Goal: Information Seeking & Learning: Learn about a topic

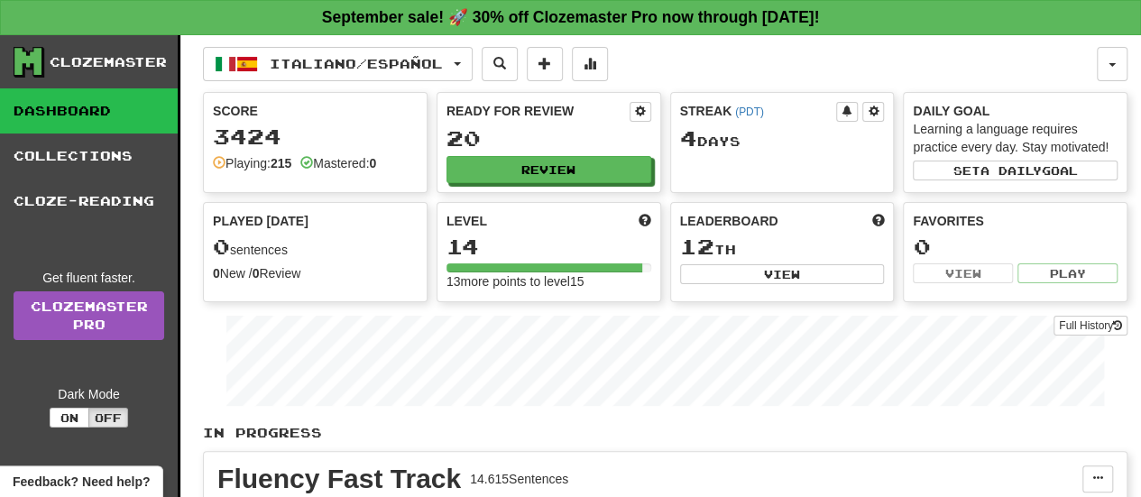
click at [577, 153] on div "Ready for Review 20 Review" at bounding box center [548, 142] width 223 height 99
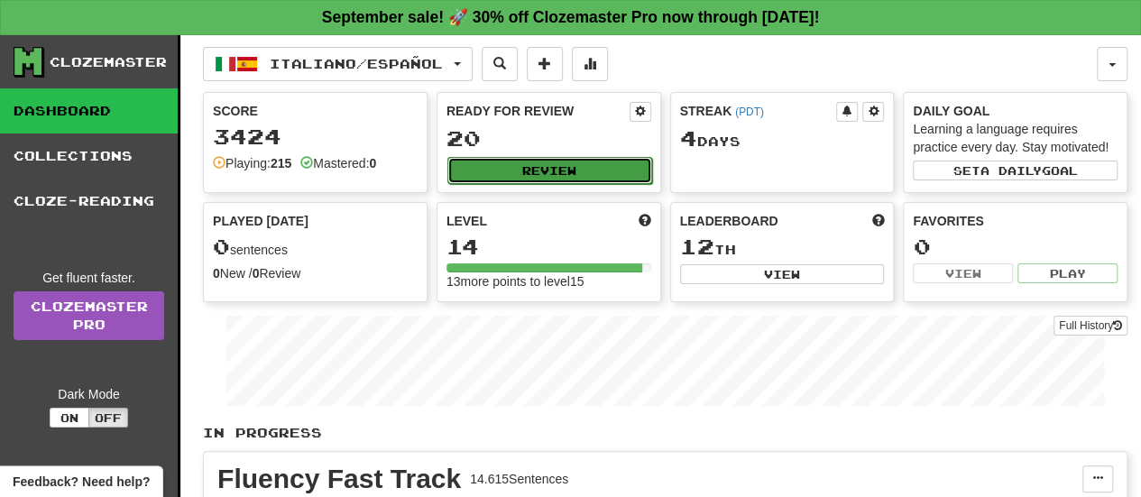
click at [557, 171] on button "Review" at bounding box center [549, 170] width 205 height 27
select select "**"
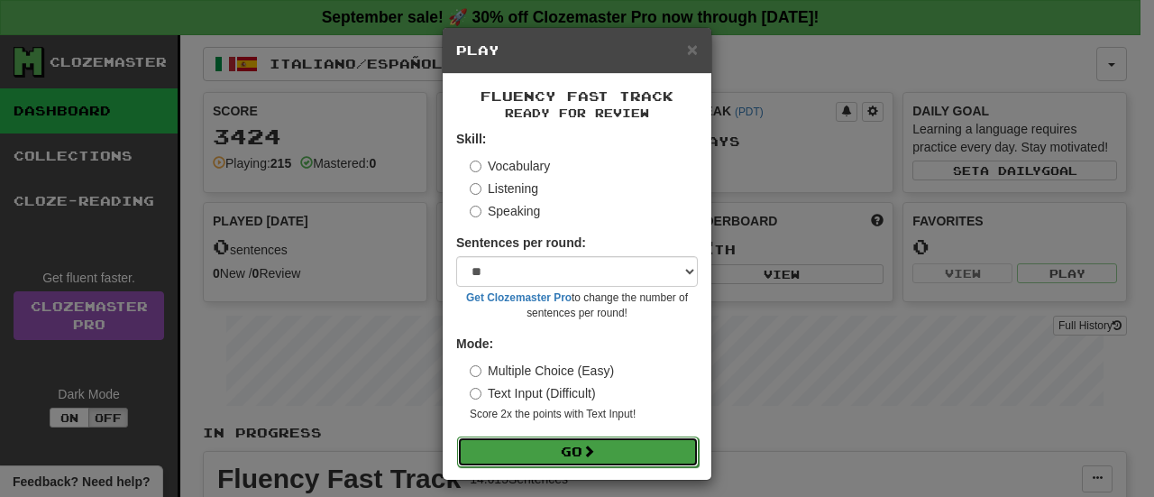
click at [565, 449] on button "Go" at bounding box center [578, 451] width 242 height 31
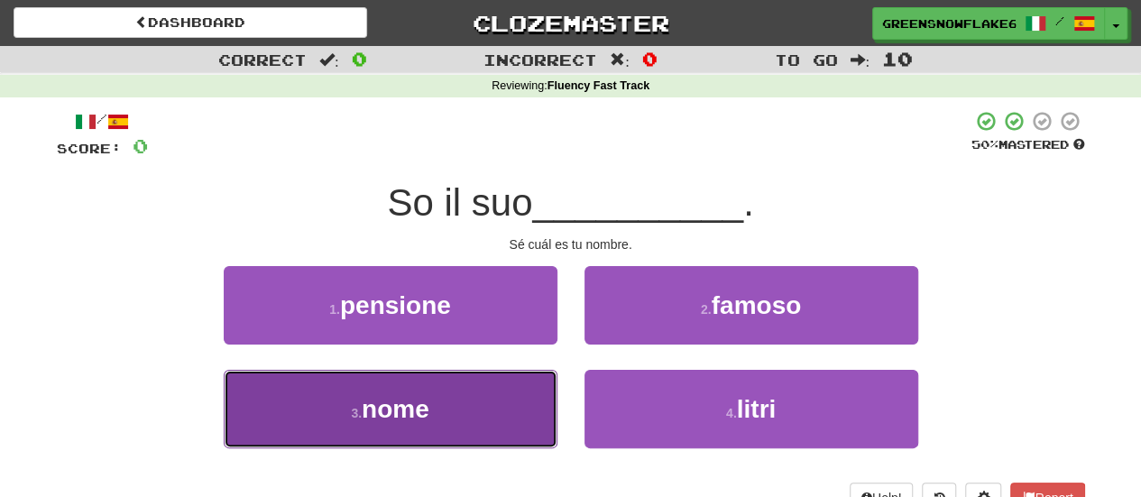
click at [459, 416] on button "3 . nome" at bounding box center [391, 409] width 334 height 78
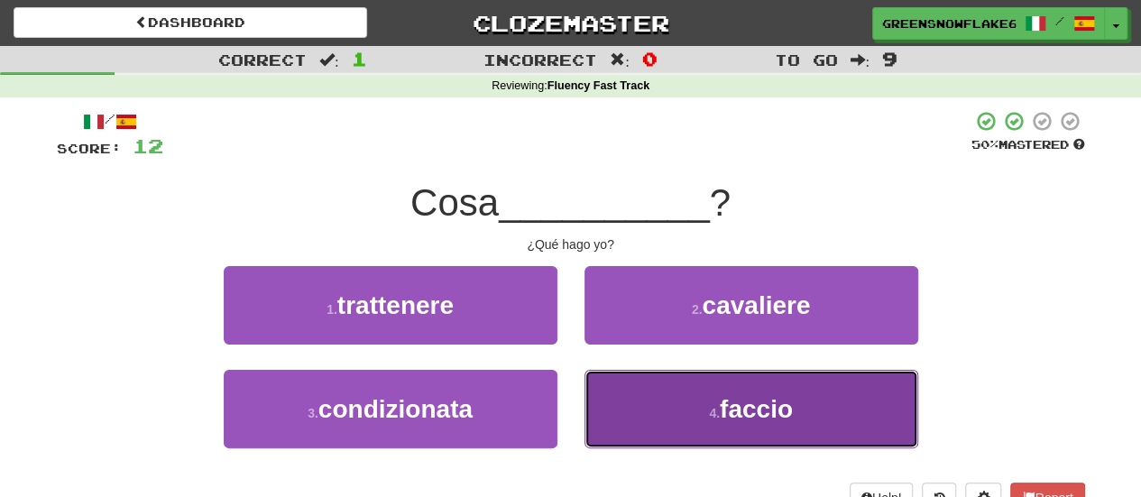
click at [748, 416] on span "faccio" at bounding box center [756, 409] width 73 height 28
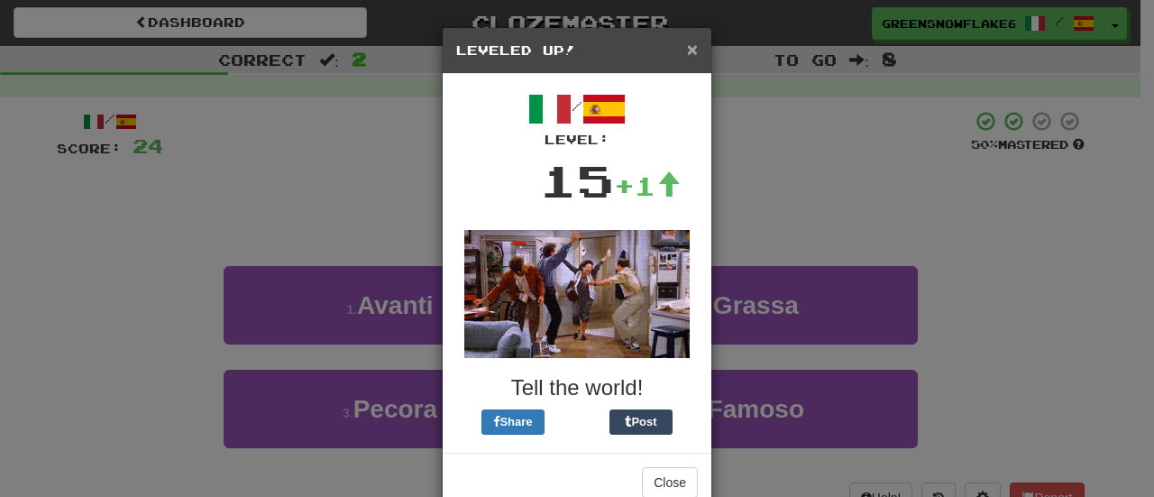
click at [691, 44] on span "×" at bounding box center [692, 49] width 11 height 21
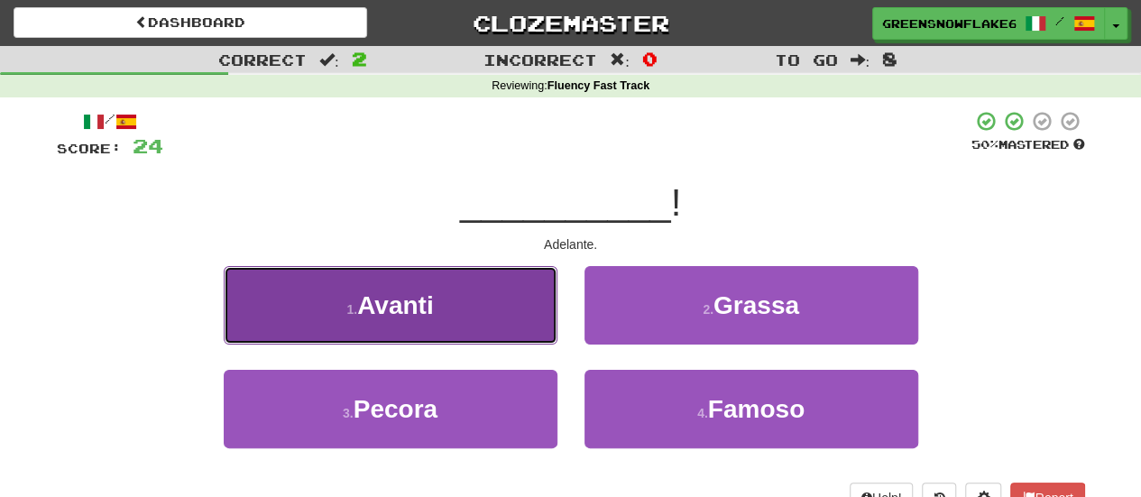
click at [439, 307] on button "1 . Avanti" at bounding box center [391, 305] width 334 height 78
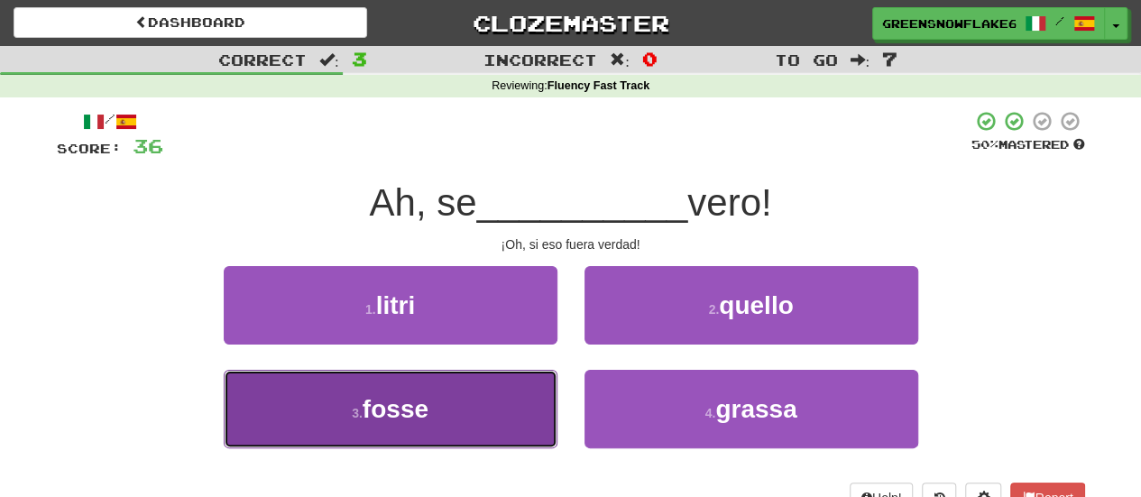
click at [364, 403] on span "fosse" at bounding box center [395, 409] width 66 height 28
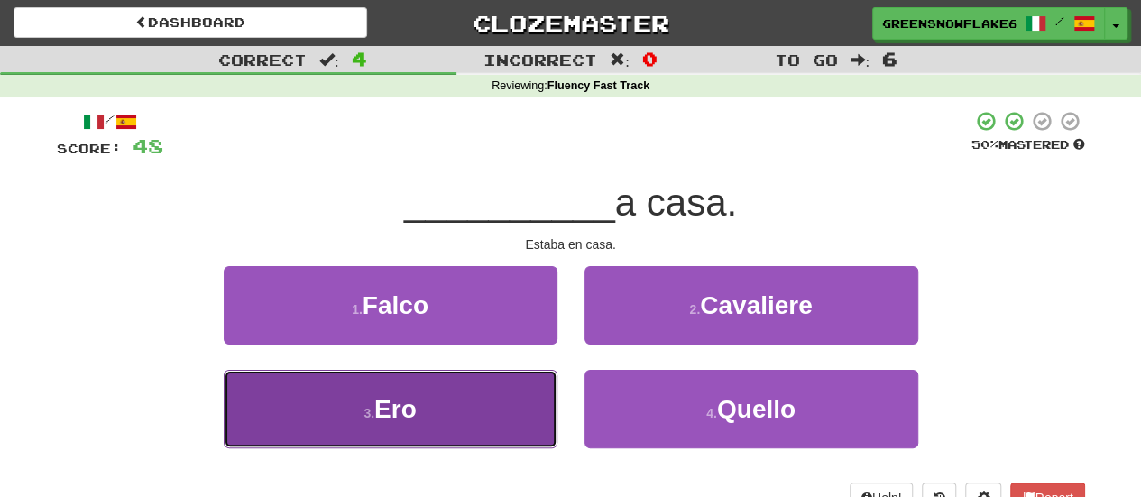
click at [445, 386] on button "3 . Ero" at bounding box center [391, 409] width 334 height 78
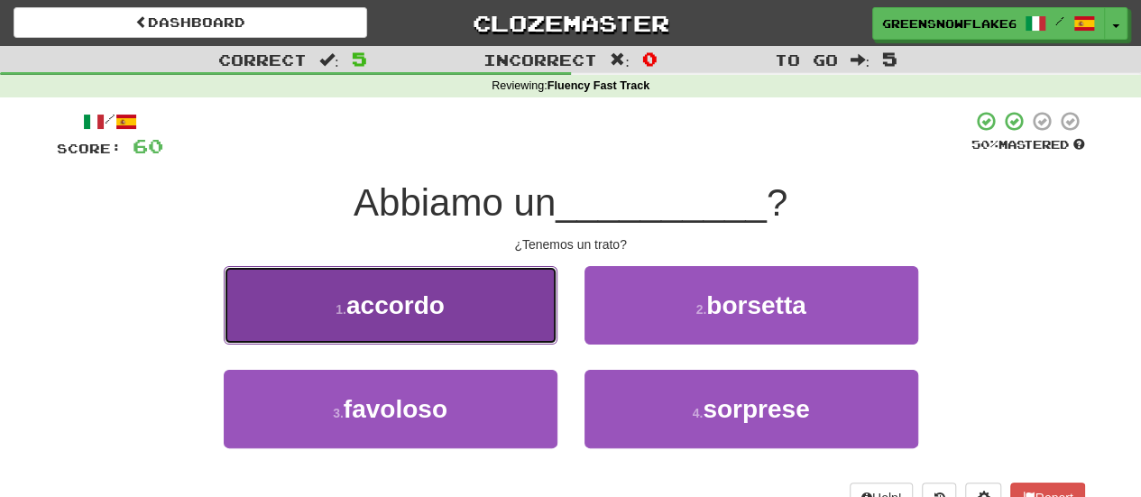
click at [464, 317] on button "1 . accordo" at bounding box center [391, 305] width 334 height 78
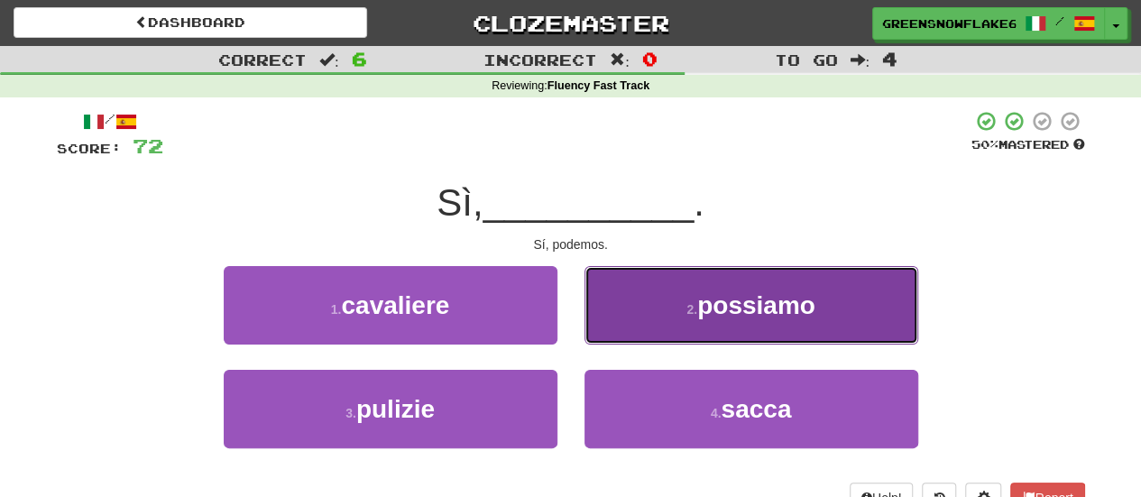
click at [707, 313] on span "possiamo" at bounding box center [756, 305] width 118 height 28
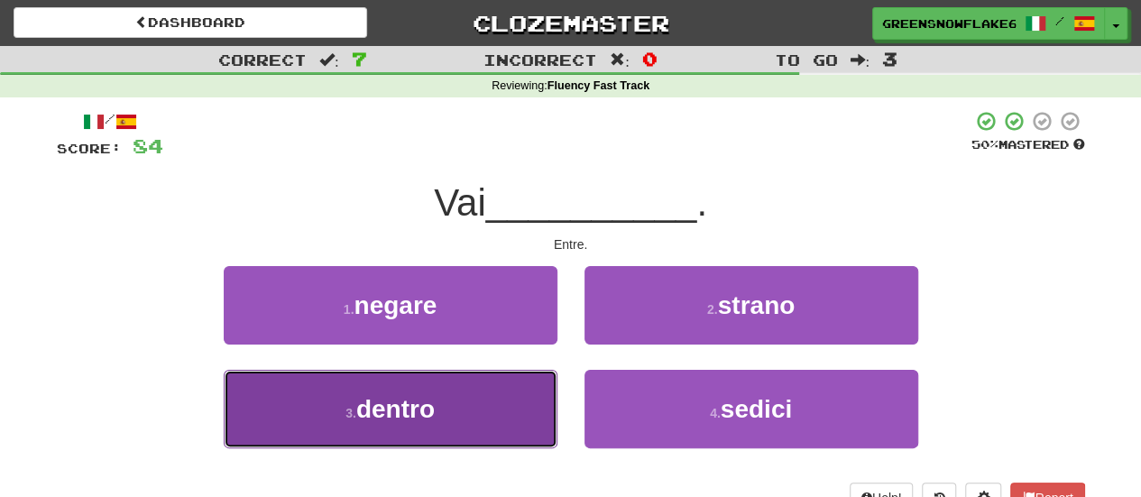
click at [422, 407] on span "dentro" at bounding box center [395, 409] width 78 height 28
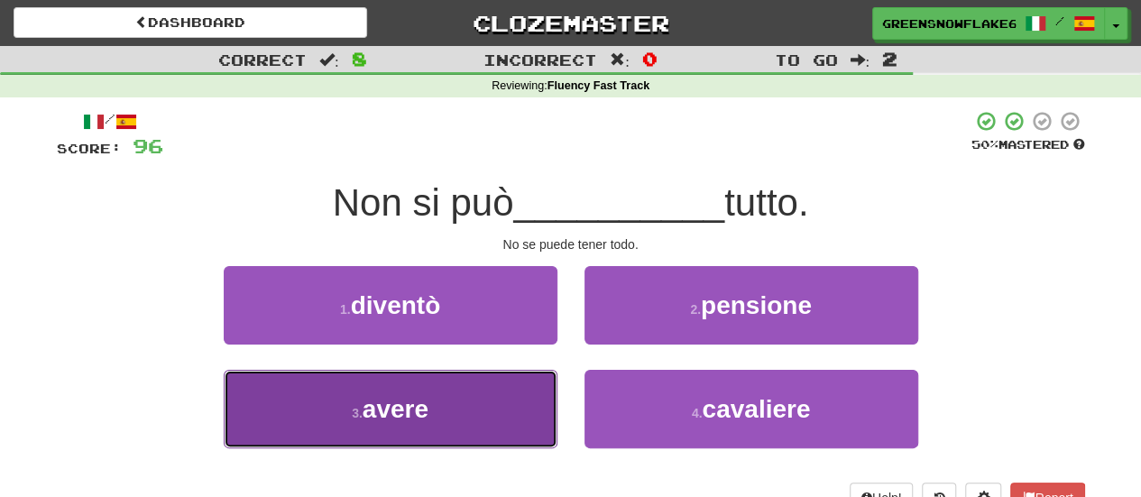
click at [458, 390] on button "3 . avere" at bounding box center [391, 409] width 334 height 78
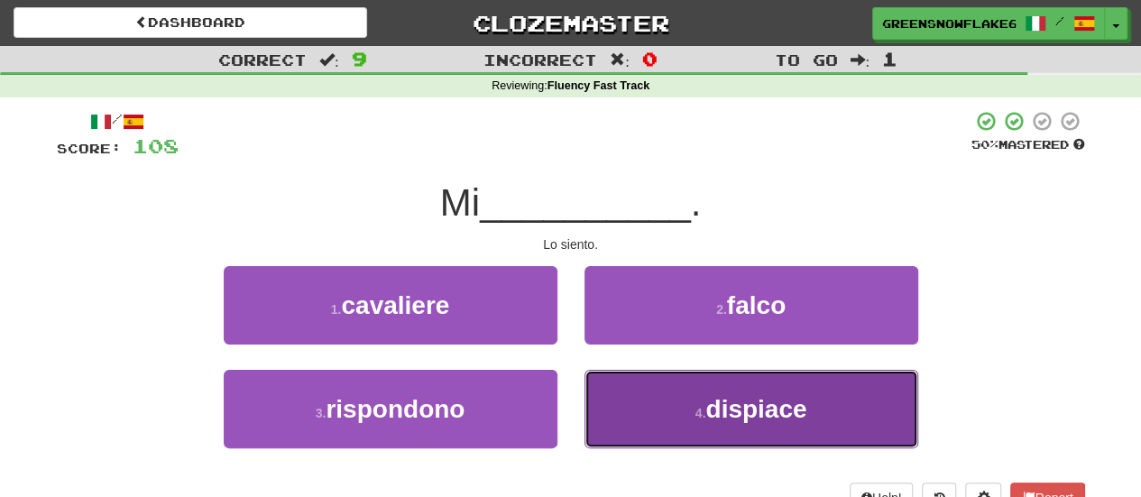
click at [642, 401] on button "4 . dispiace" at bounding box center [751, 409] width 334 height 78
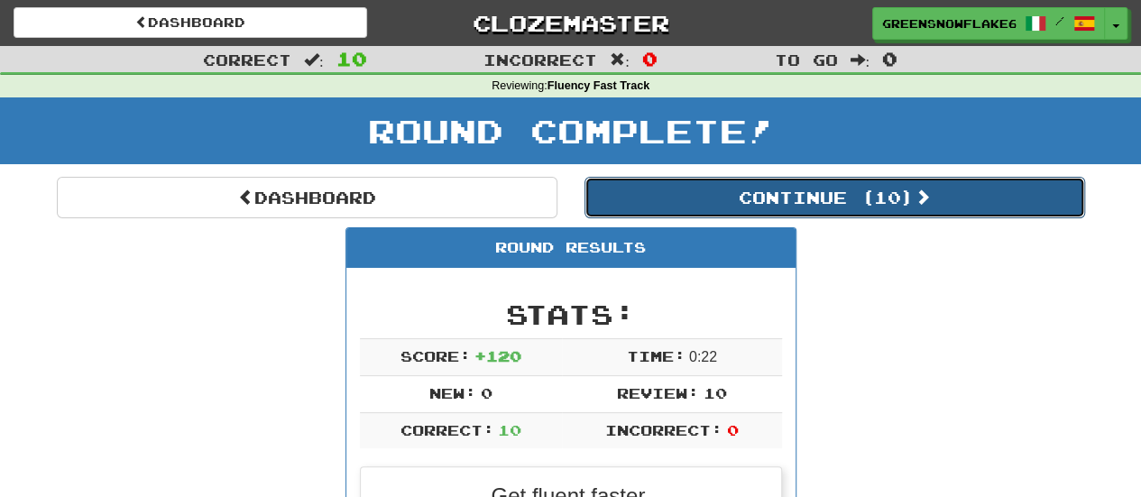
click at [752, 202] on button "Continue ( 10 )" at bounding box center [834, 197] width 500 height 41
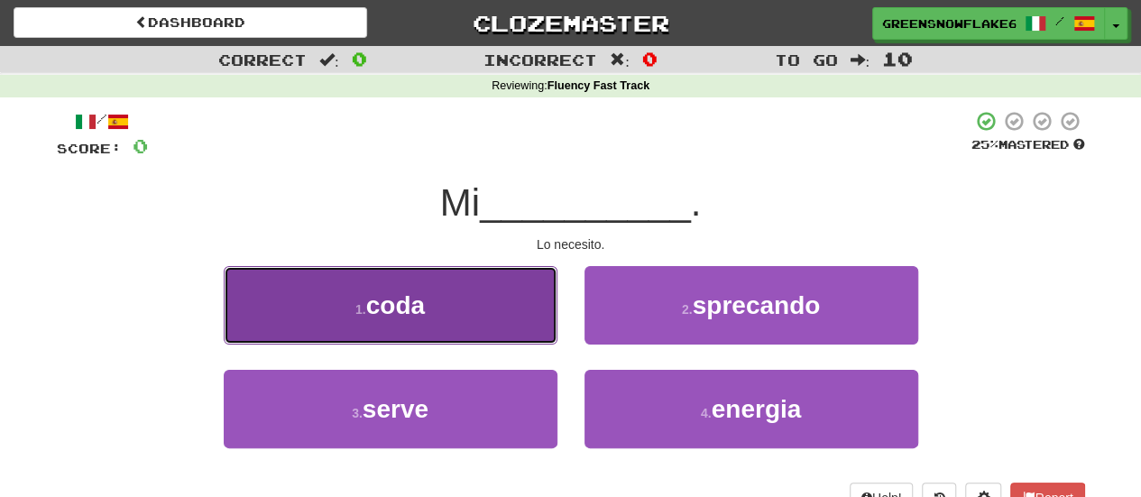
click at [470, 311] on button "1 . coda" at bounding box center [391, 305] width 334 height 78
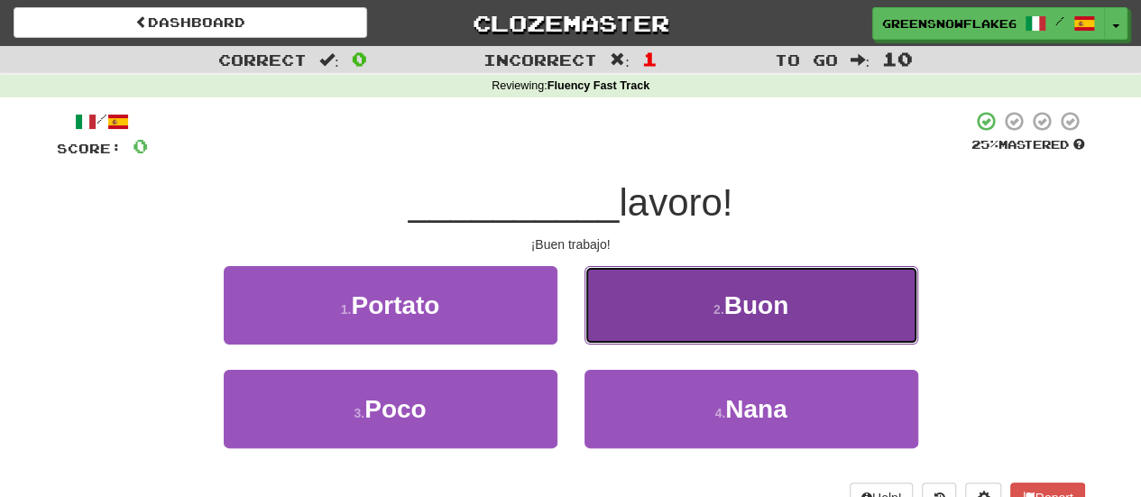
click at [695, 311] on button "2 . Buon" at bounding box center [751, 305] width 334 height 78
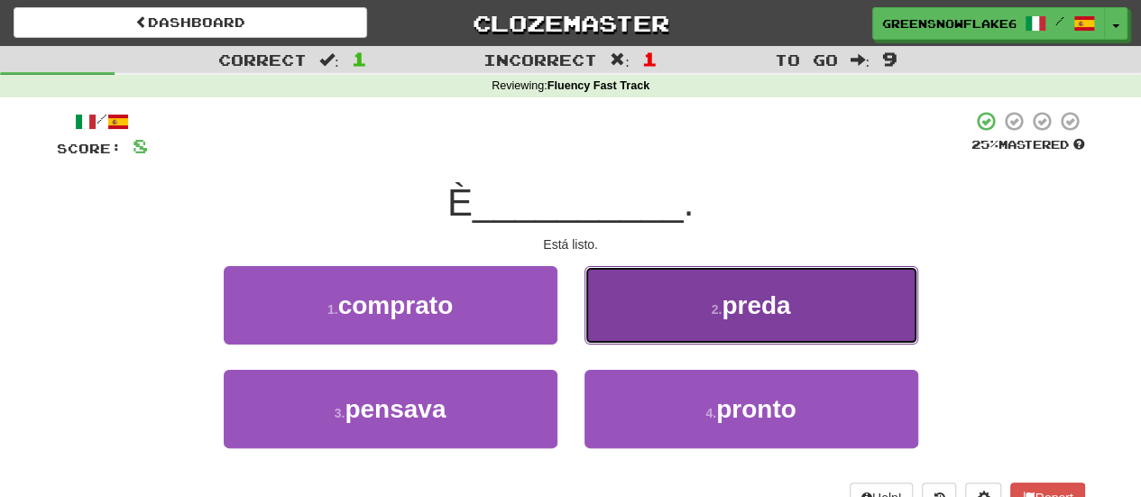
click at [655, 297] on button "2 . preda" at bounding box center [751, 305] width 334 height 78
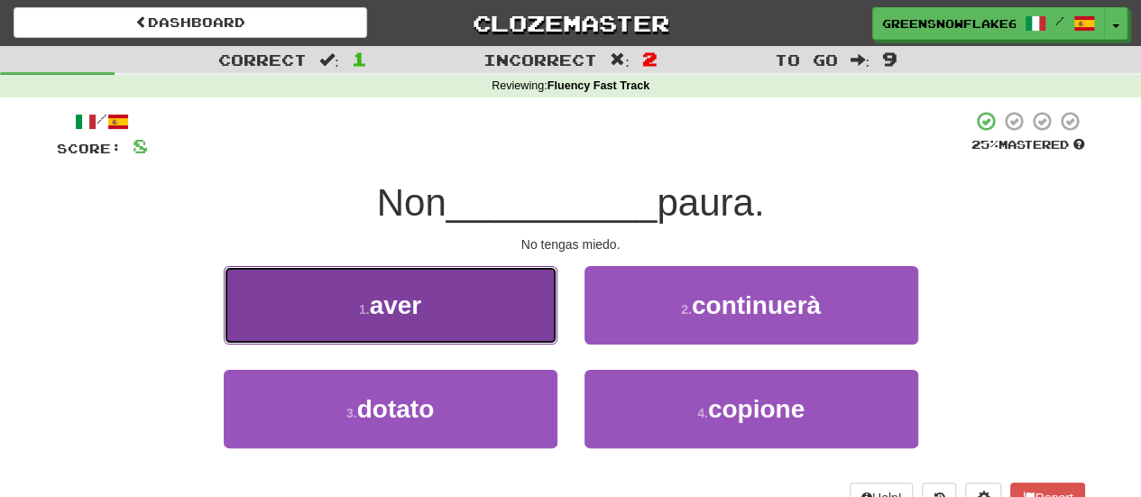
click at [393, 286] on button "1 . aver" at bounding box center [391, 305] width 334 height 78
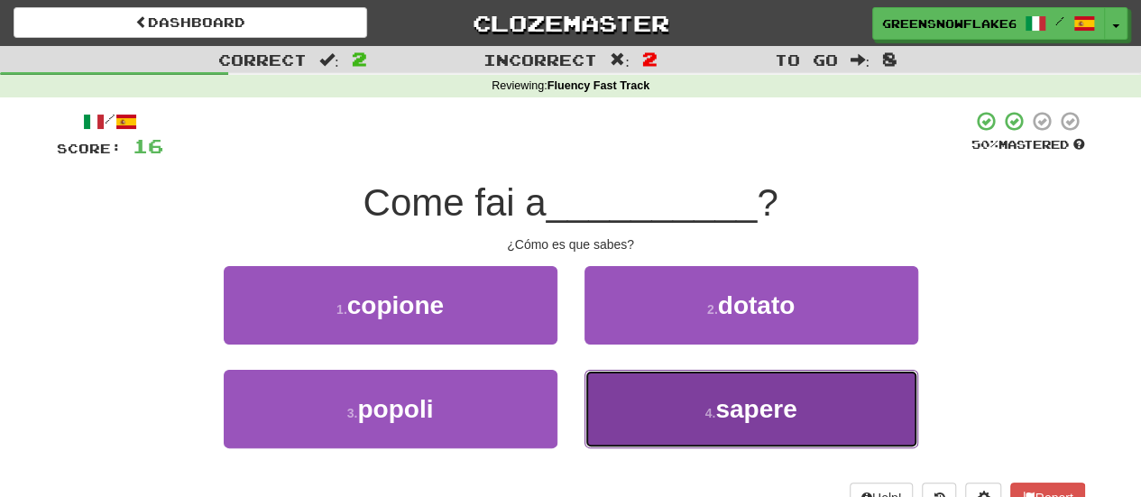
click at [683, 420] on button "4 . sapere" at bounding box center [751, 409] width 334 height 78
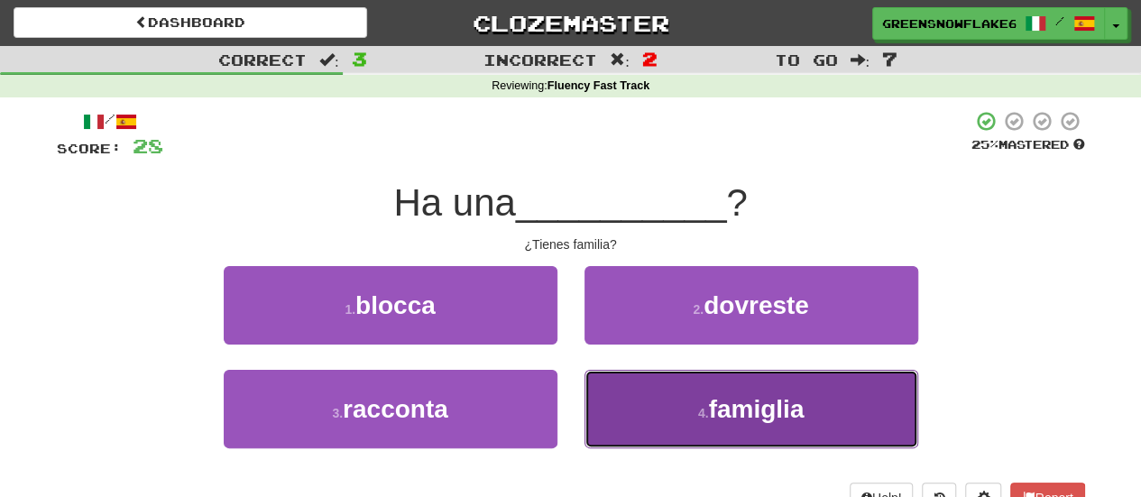
click at [646, 407] on button "4 . famiglia" at bounding box center [751, 409] width 334 height 78
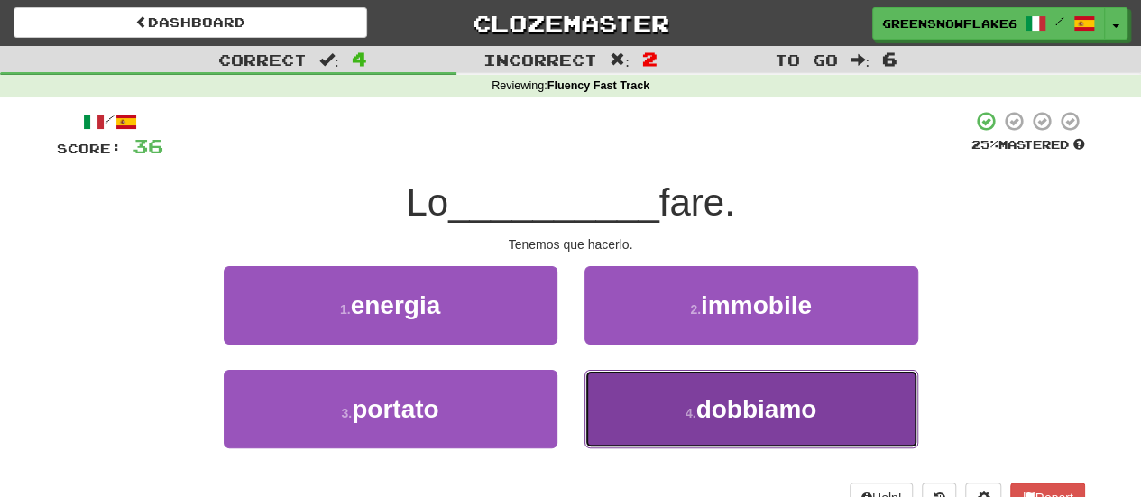
click at [658, 412] on button "4 . dobbiamo" at bounding box center [751, 409] width 334 height 78
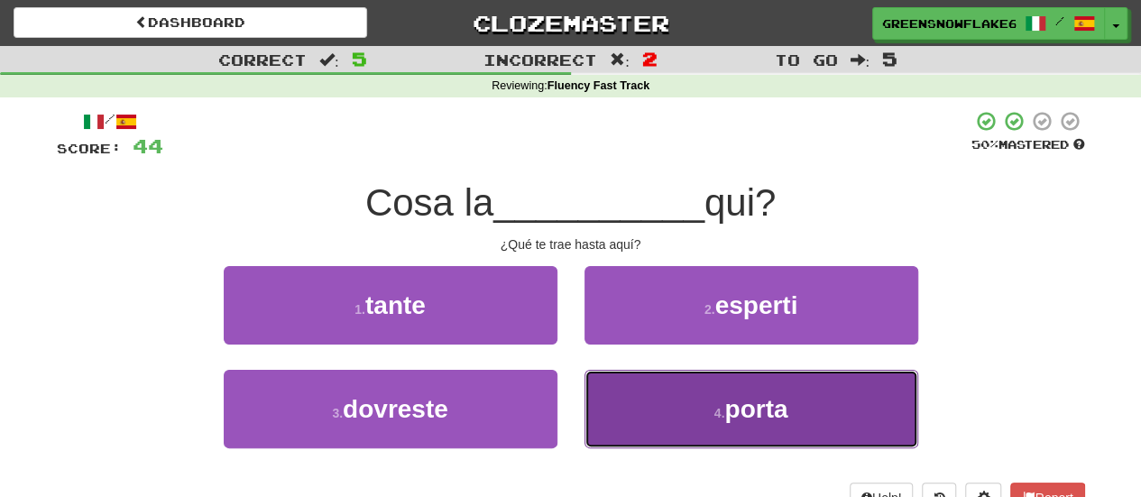
click at [708, 408] on button "4 . porta" at bounding box center [751, 409] width 334 height 78
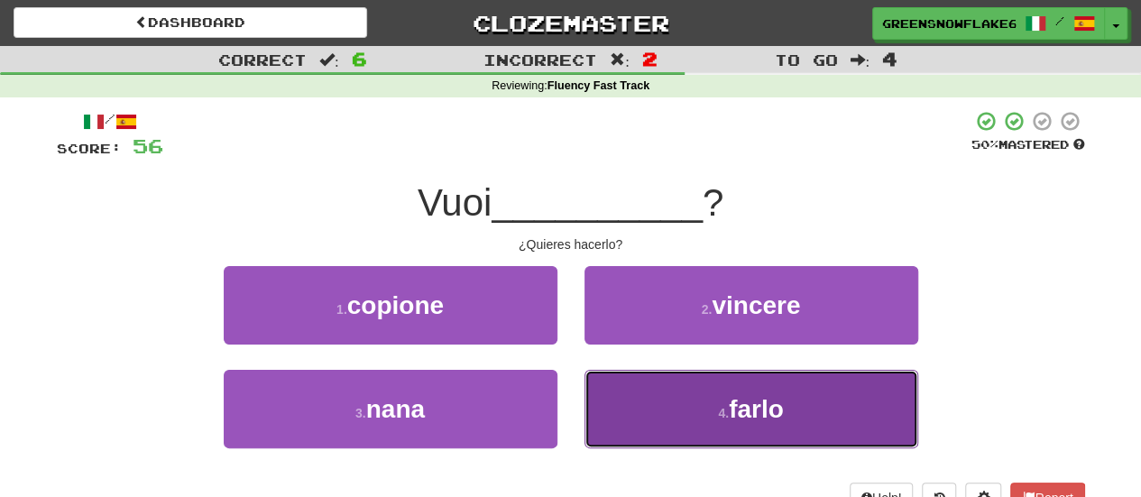
click at [694, 426] on button "4 . farlo" at bounding box center [751, 409] width 334 height 78
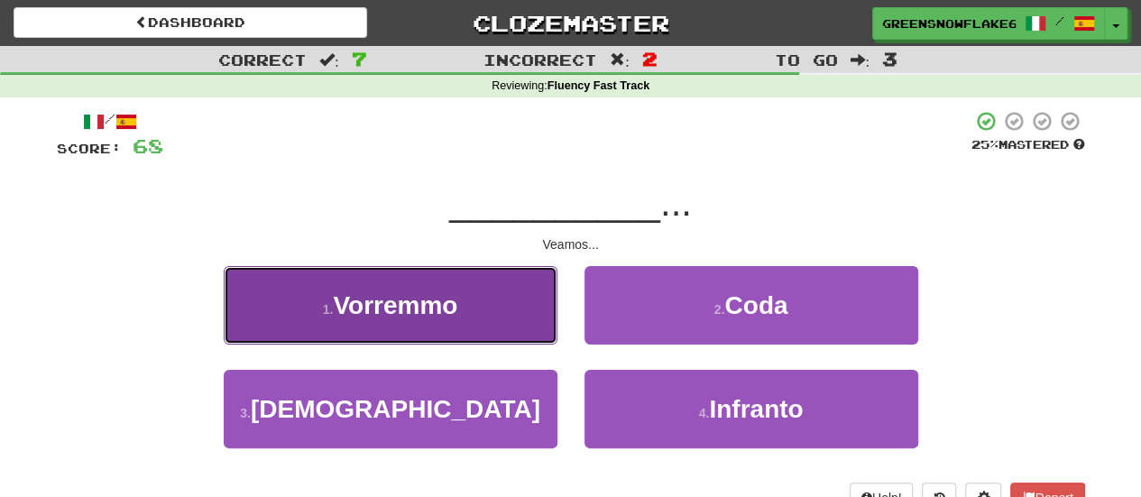
click at [515, 312] on button "1 . Vorremmo" at bounding box center [391, 305] width 334 height 78
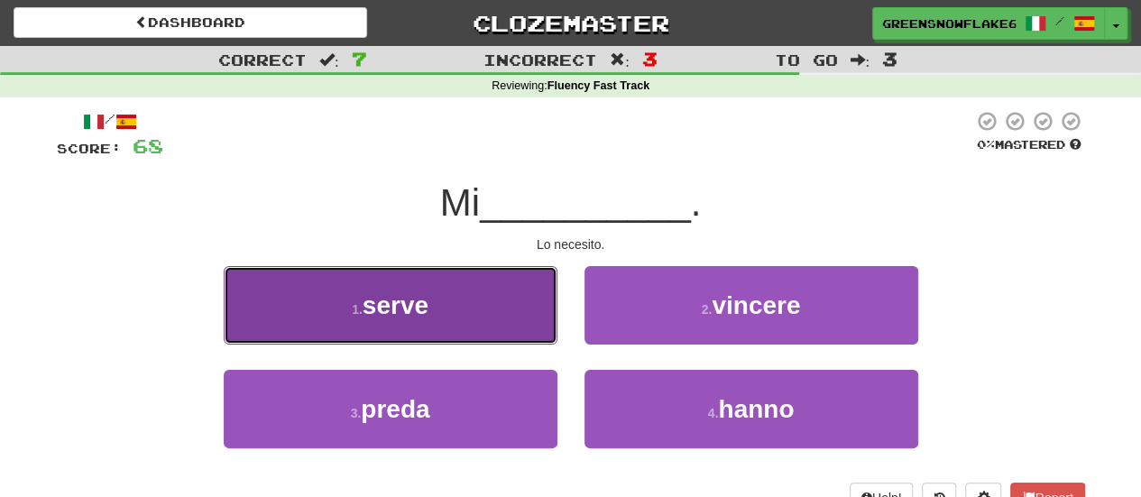
click at [498, 319] on button "1 . serve" at bounding box center [391, 305] width 334 height 78
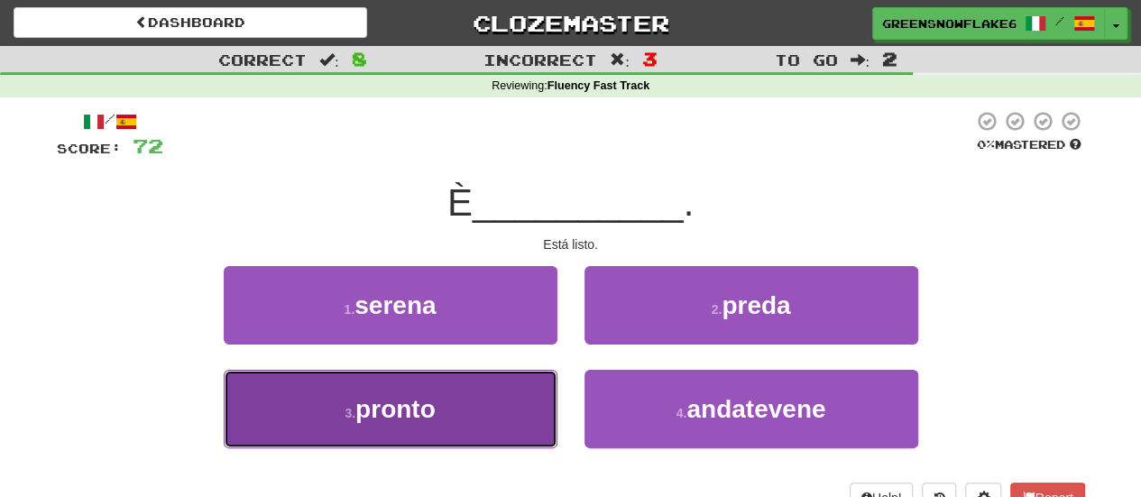
click at [512, 393] on button "3 . pronto" at bounding box center [391, 409] width 334 height 78
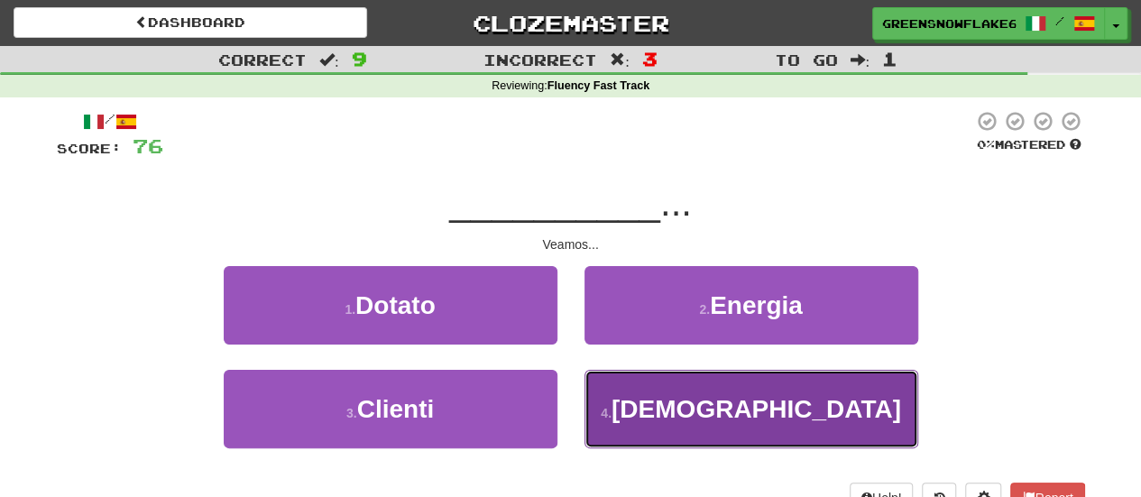
click at [601, 414] on button "4 . Vediamo" at bounding box center [751, 409] width 334 height 78
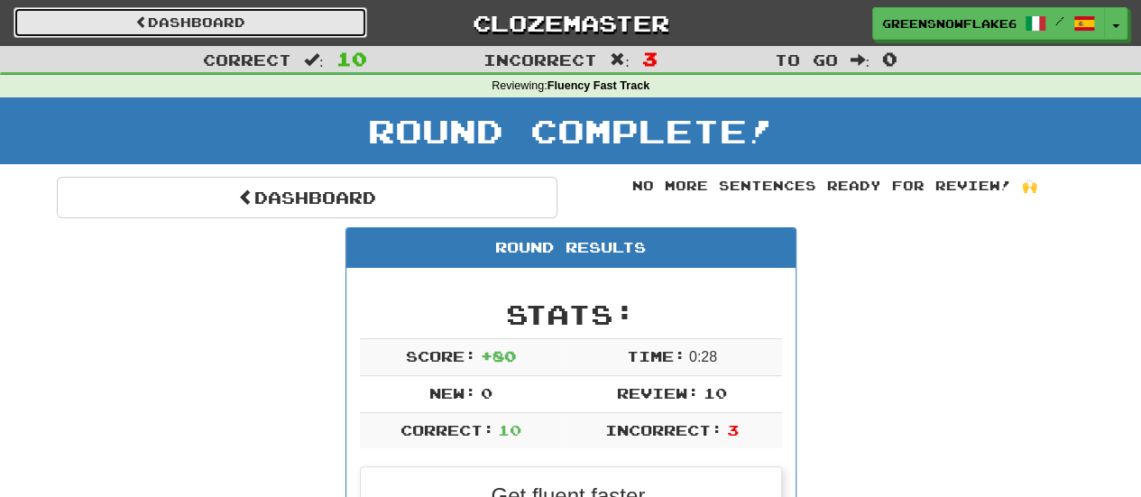
click at [195, 14] on link "Dashboard" at bounding box center [190, 22] width 353 height 31
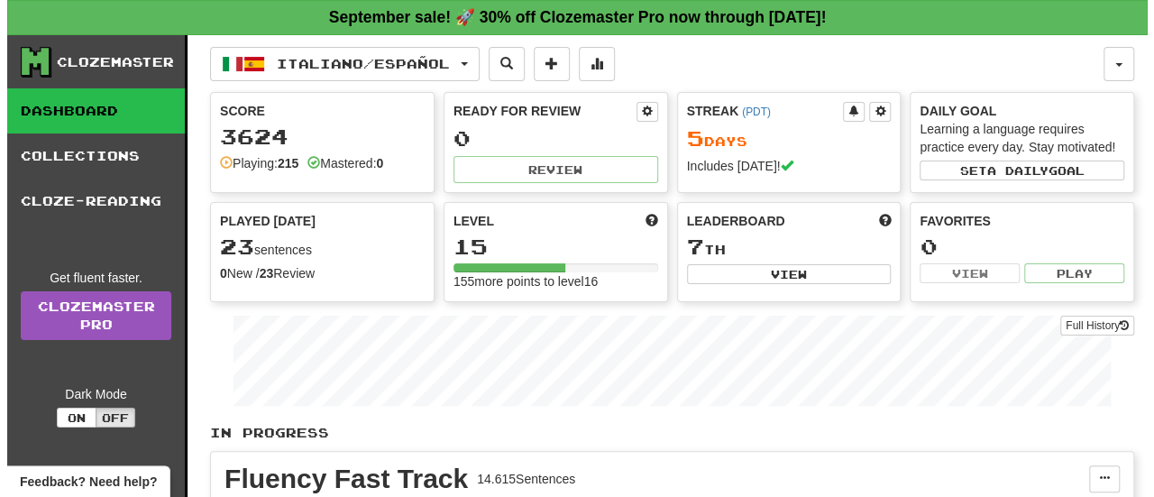
scroll to position [359, 0]
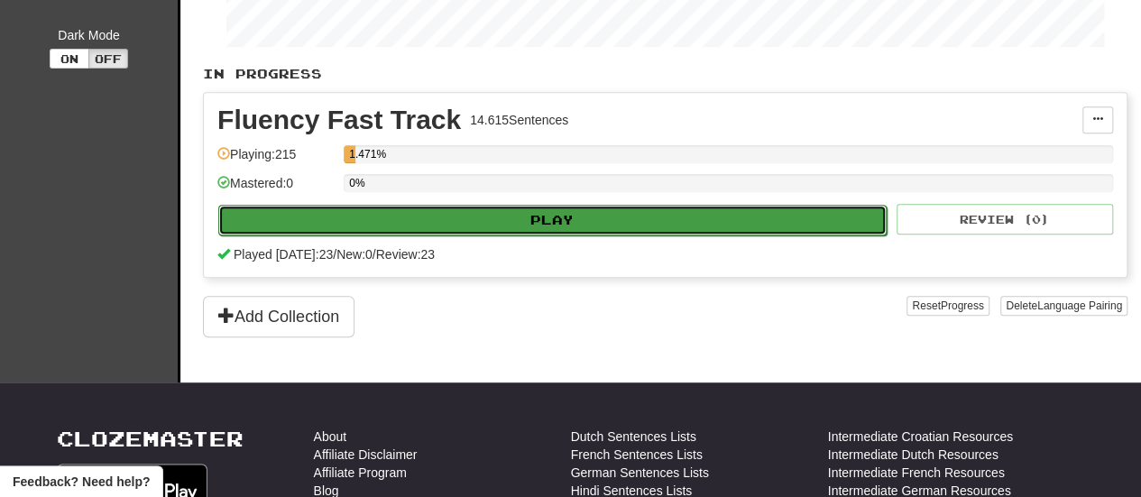
click at [540, 219] on button "Play" at bounding box center [552, 220] width 668 height 31
select select "**"
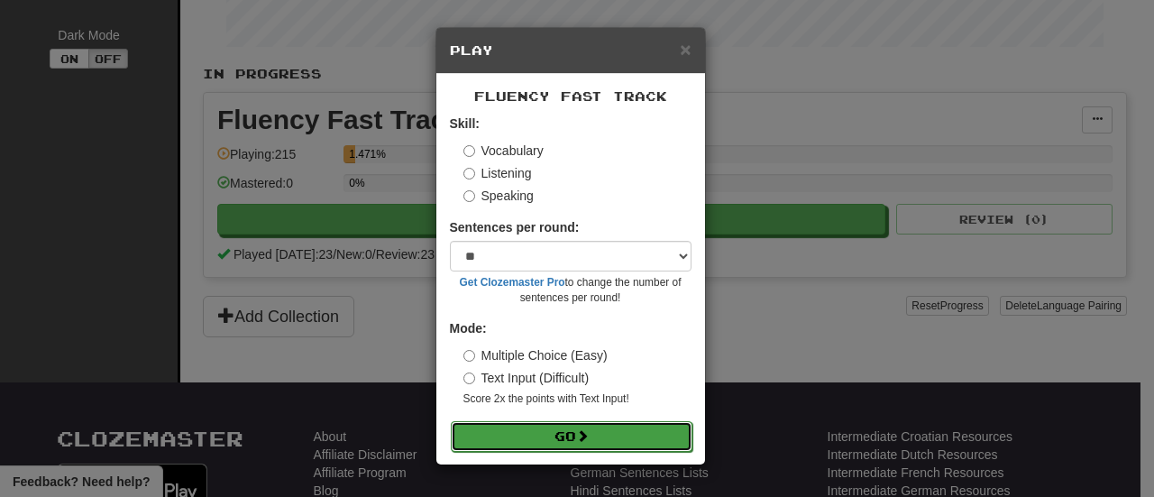
click at [601, 438] on button "Go" at bounding box center [572, 436] width 242 height 31
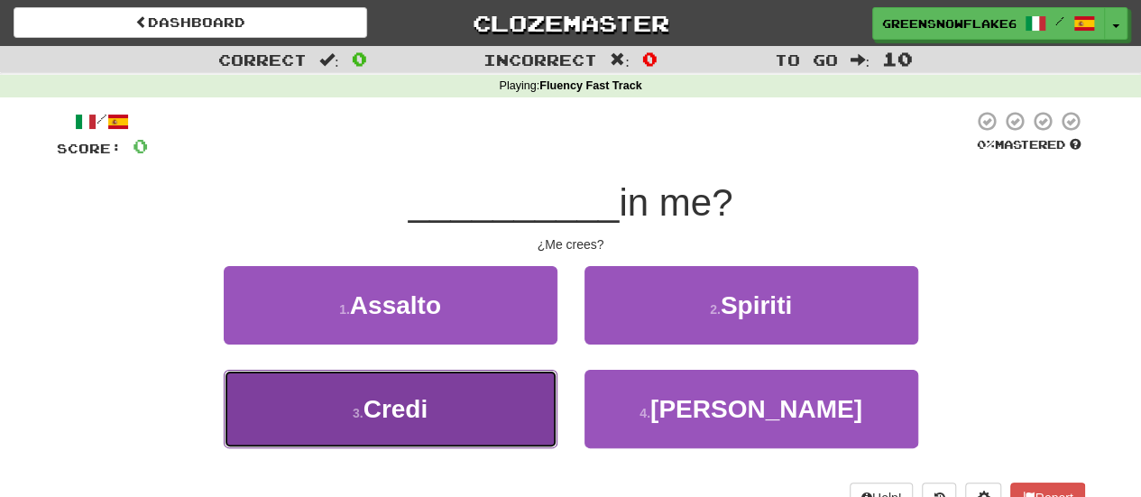
click at [505, 401] on button "3 . Credi" at bounding box center [391, 409] width 334 height 78
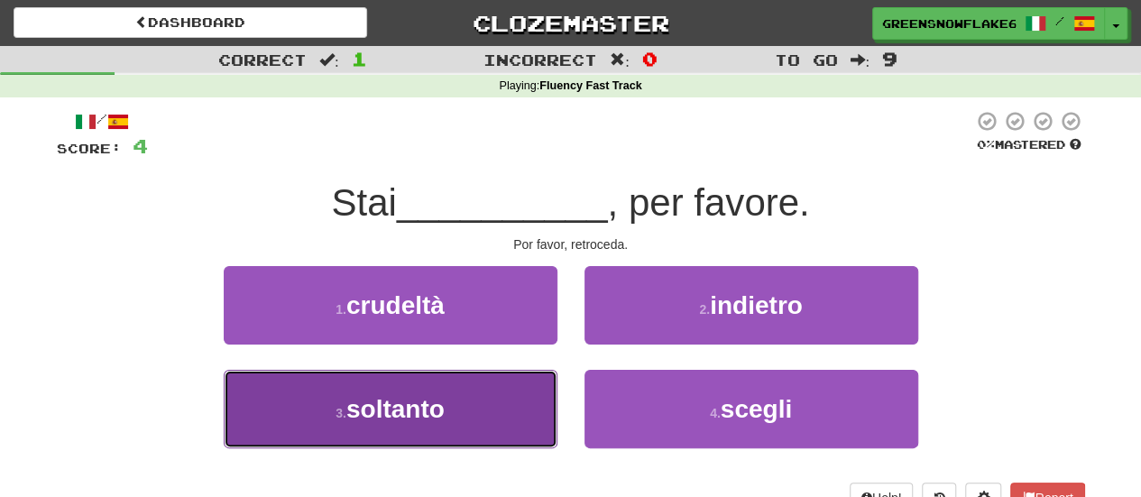
click at [494, 393] on button "3 . soltanto" at bounding box center [391, 409] width 334 height 78
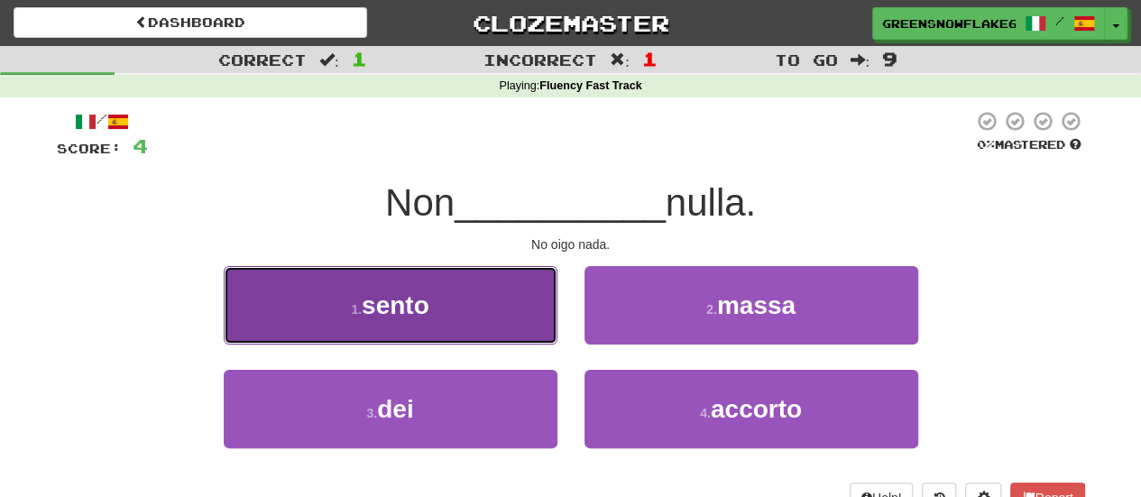
click at [488, 309] on button "1 . [GEOGRAPHIC_DATA]" at bounding box center [391, 305] width 334 height 78
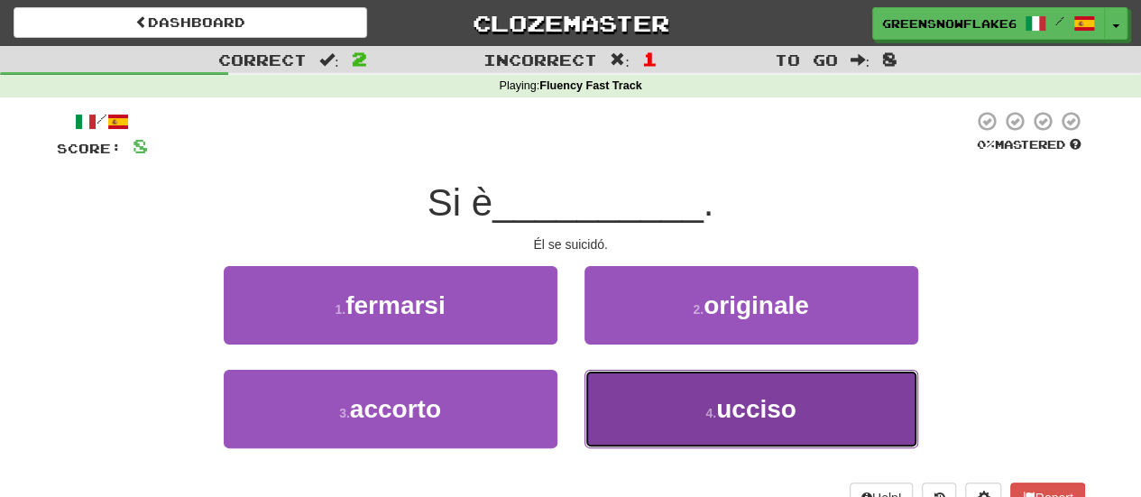
click at [669, 426] on button "4 . ucciso" at bounding box center [751, 409] width 334 height 78
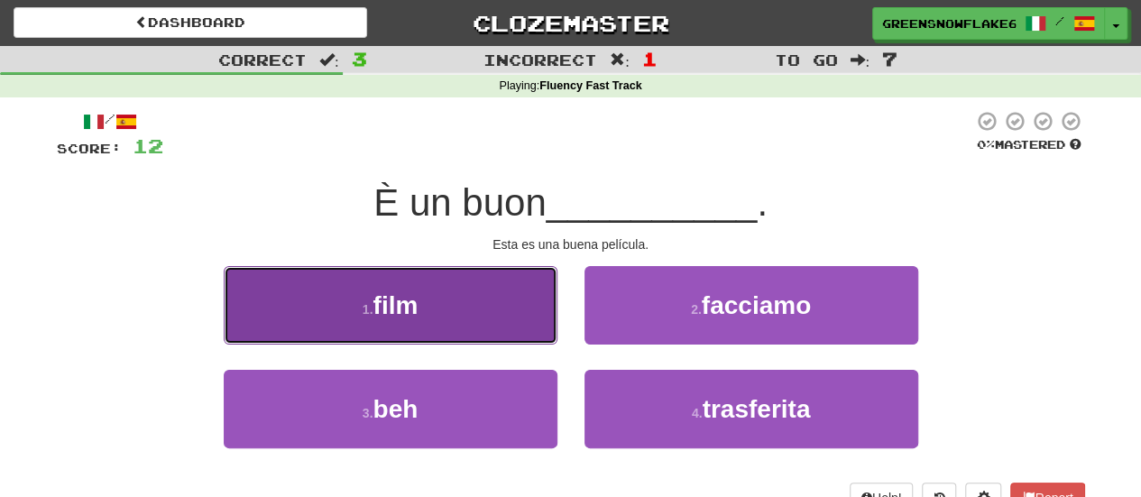
click at [445, 297] on button "1 . film" at bounding box center [391, 305] width 334 height 78
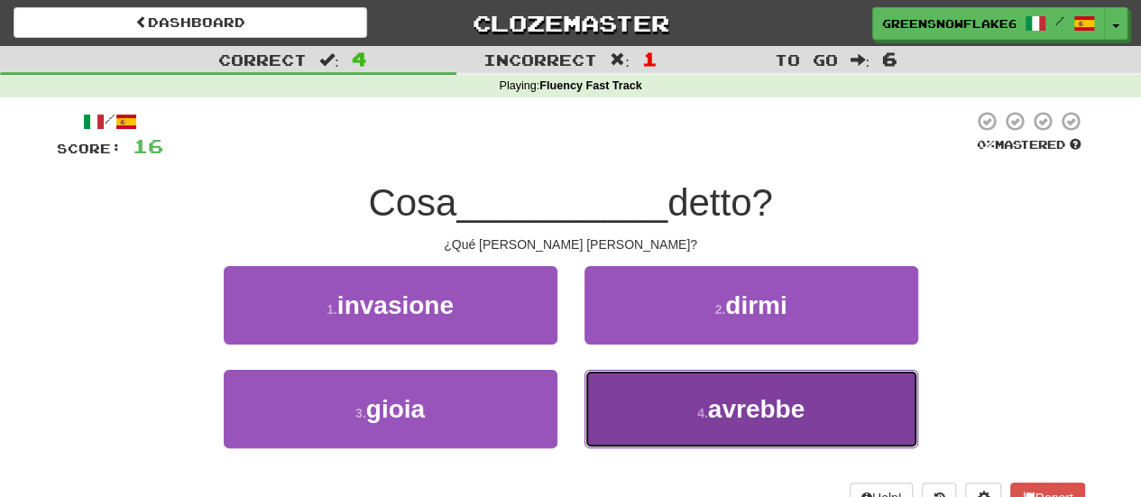
click at [703, 411] on small "4 ." at bounding box center [702, 413] width 11 height 14
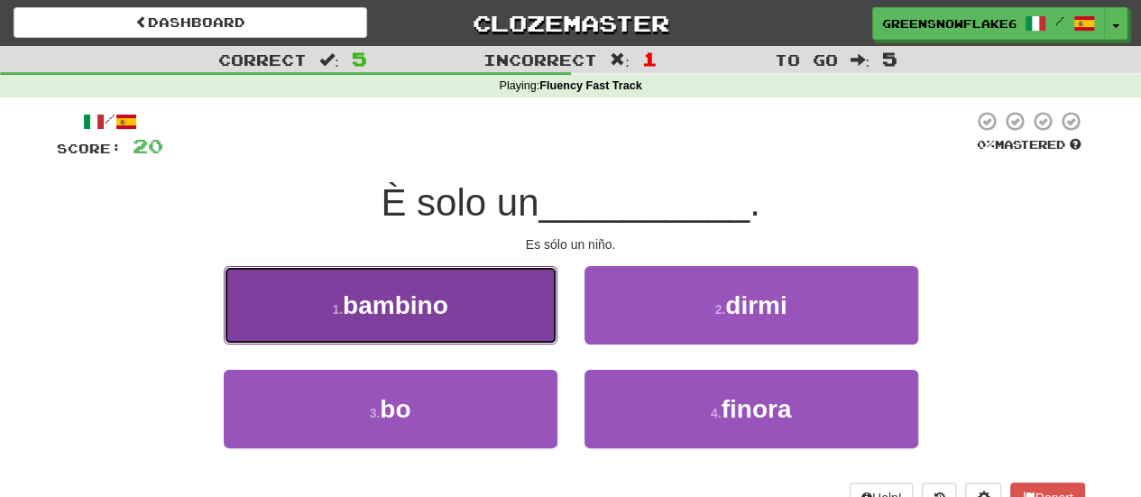
click at [458, 272] on button "1 . bambino" at bounding box center [391, 305] width 334 height 78
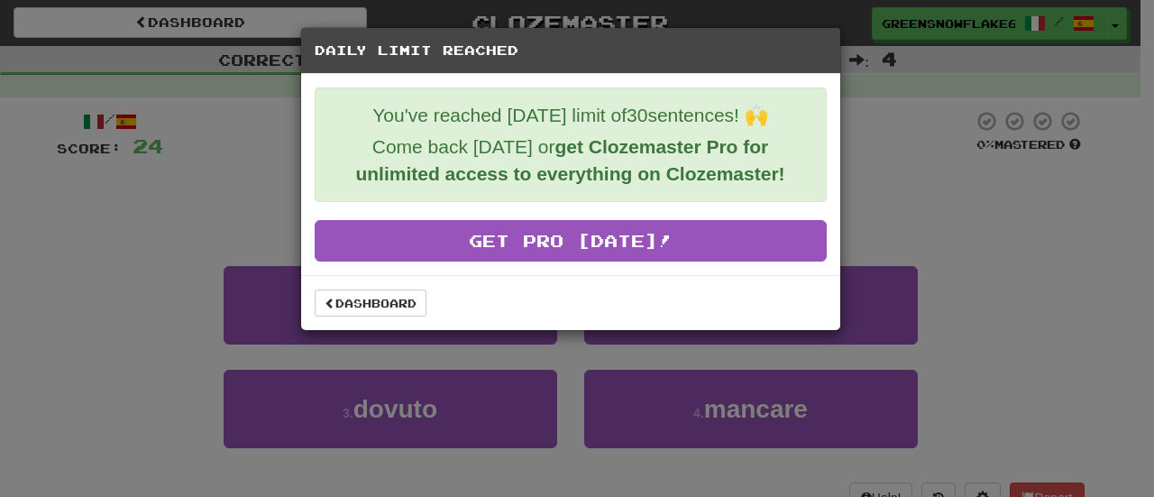
click at [356, 317] on div "Dashboard" at bounding box center [570, 302] width 539 height 55
click at [368, 306] on link "Dashboard" at bounding box center [371, 302] width 112 height 27
